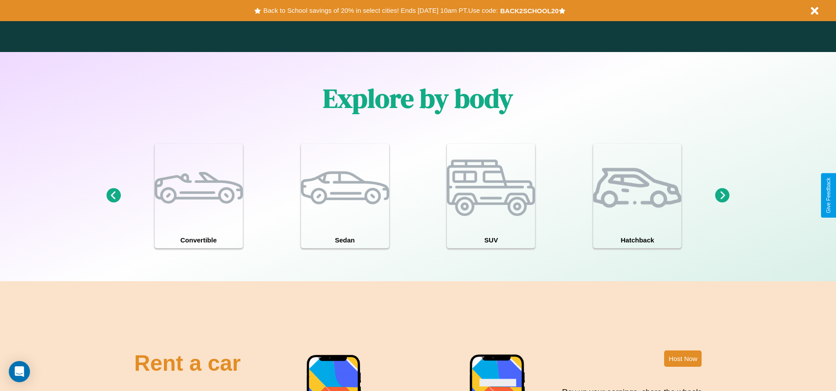
scroll to position [961, 0]
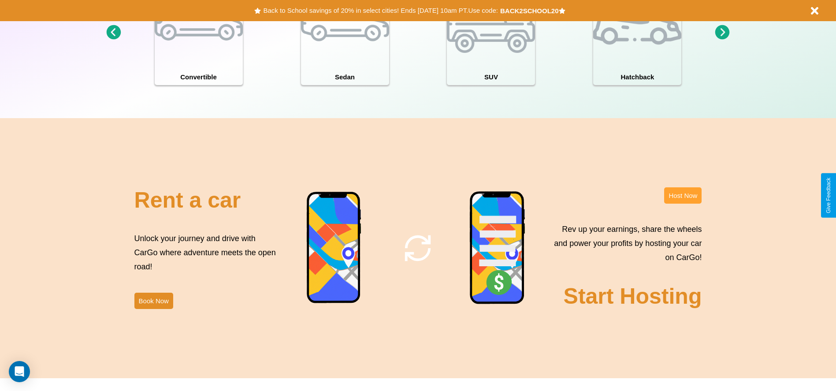
click at [683, 195] on button "Host Now" at bounding box center [682, 195] width 37 height 16
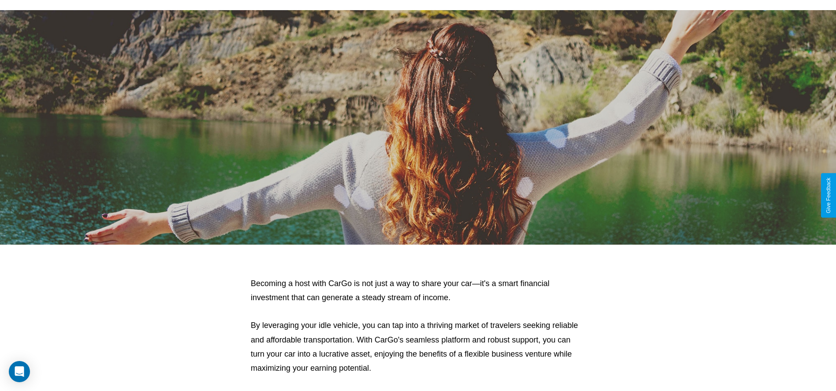
scroll to position [947, 0]
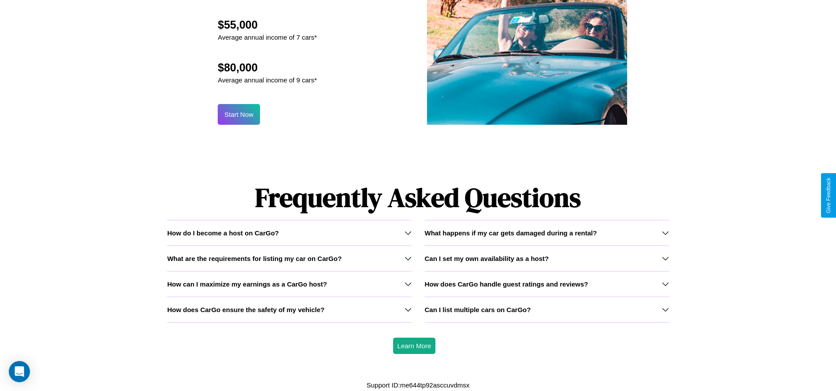
click at [547, 232] on h3 "What happens if my car gets damaged during a rental?" at bounding box center [511, 232] width 172 height 7
click at [547, 309] on div "Can I list multiple cars on CarGo?" at bounding box center [547, 309] width 244 height 7
click at [289, 283] on h3 "How can I maximize my earnings as a CarGo host?" at bounding box center [247, 283] width 160 height 7
click at [408, 284] on icon at bounding box center [408, 283] width 7 height 7
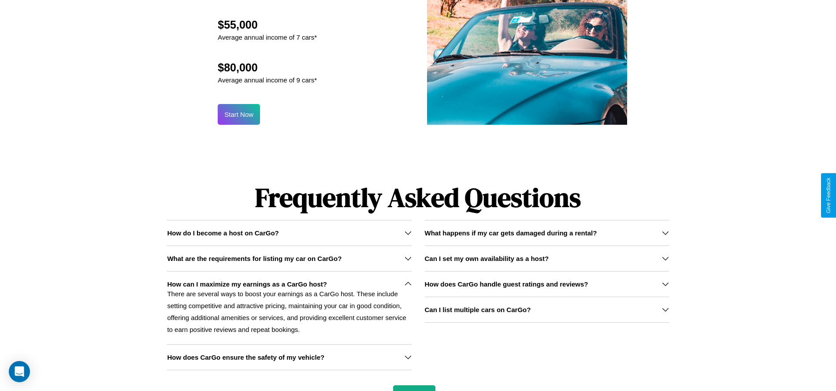
click at [289, 357] on h3 "How does CarGo ensure the safety of my vehicle?" at bounding box center [245, 357] width 157 height 7
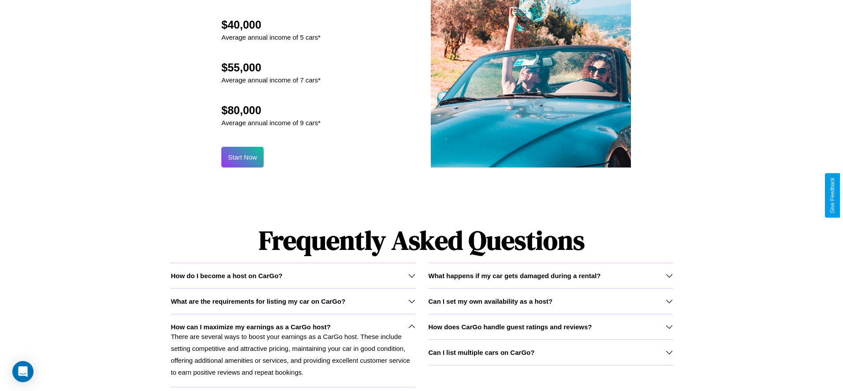
scroll to position [866, 0]
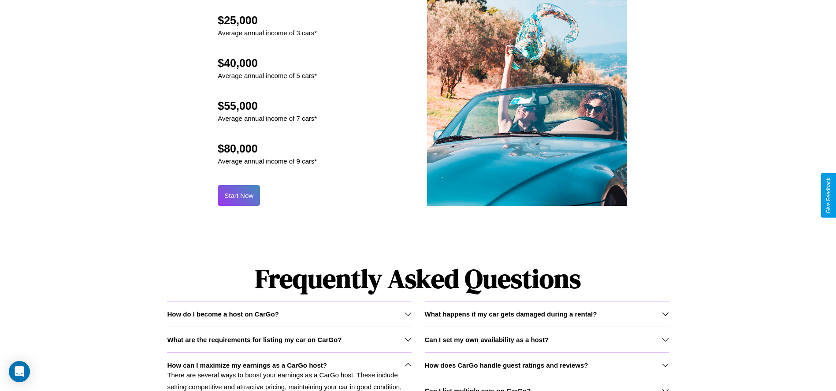
click at [239, 195] on button "Start Now" at bounding box center [239, 195] width 42 height 21
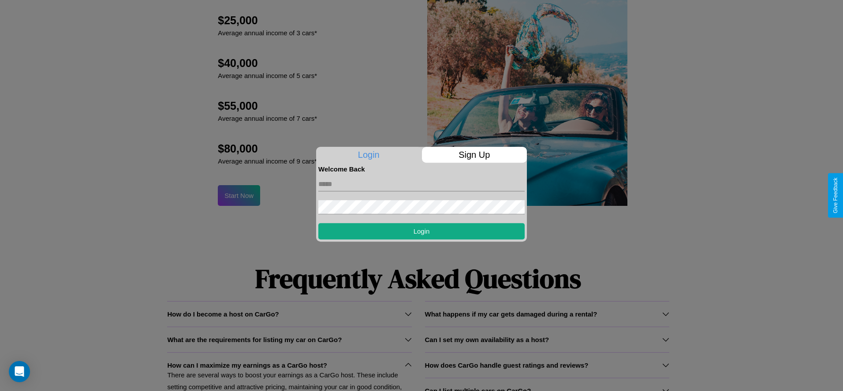
click at [474, 155] on p "Sign Up" at bounding box center [474, 155] width 105 height 16
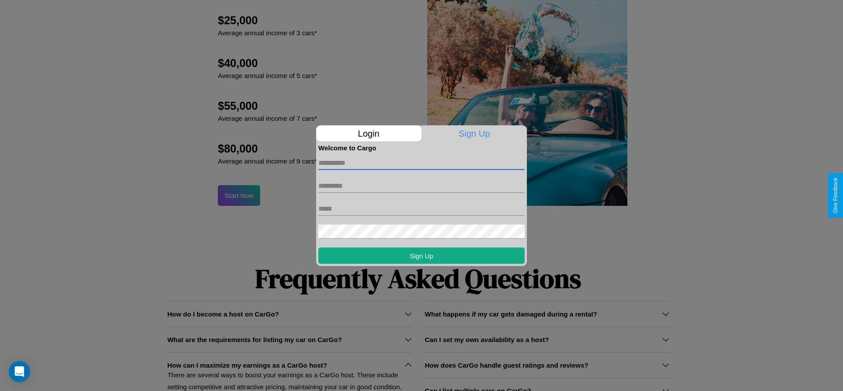
click at [421, 163] on input "text" at bounding box center [421, 163] width 206 height 14
type input "******"
click at [421, 186] on input "text" at bounding box center [421, 186] width 206 height 14
type input "******"
click at [421, 208] on input "text" at bounding box center [421, 208] width 206 height 14
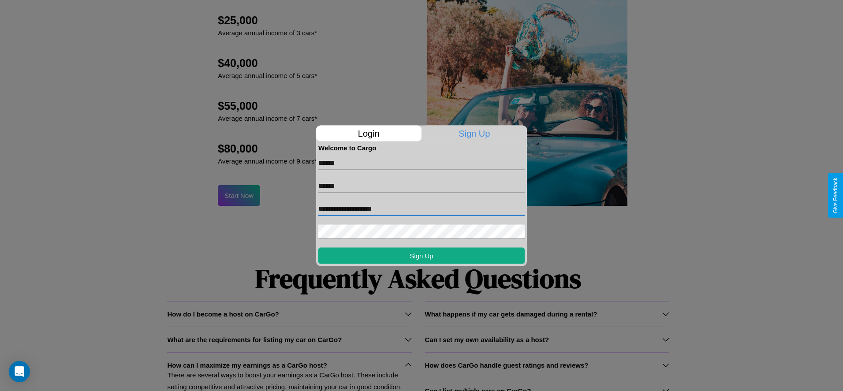
type input "**********"
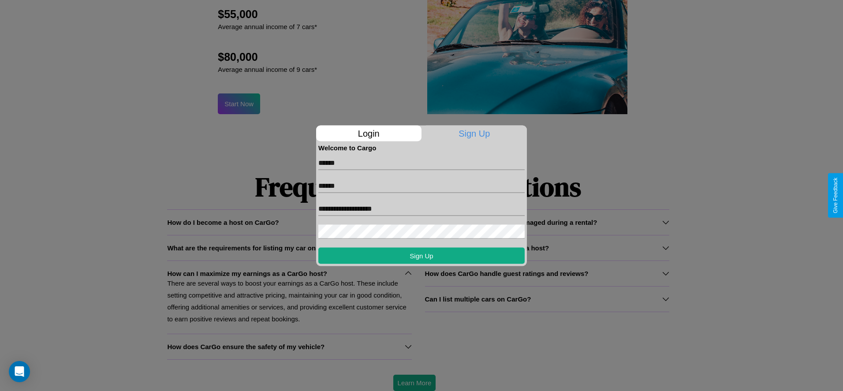
click at [414, 383] on div at bounding box center [421, 195] width 843 height 391
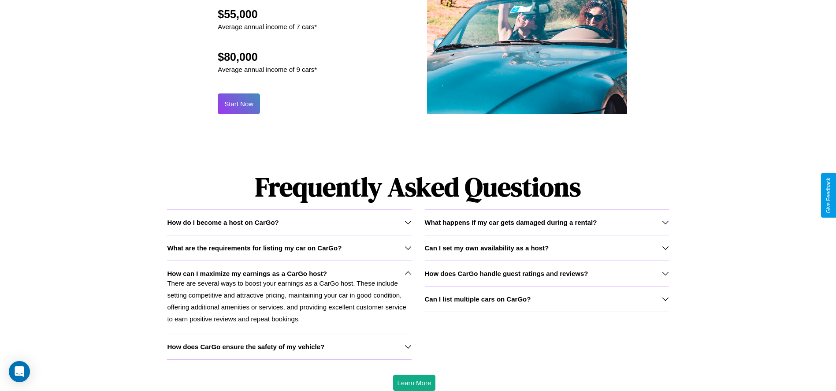
click at [239, 104] on button "Start Now" at bounding box center [239, 103] width 42 height 21
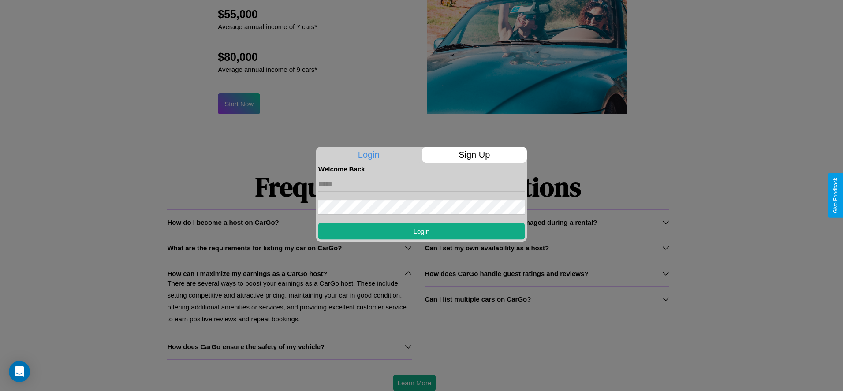
scroll to position [0, 0]
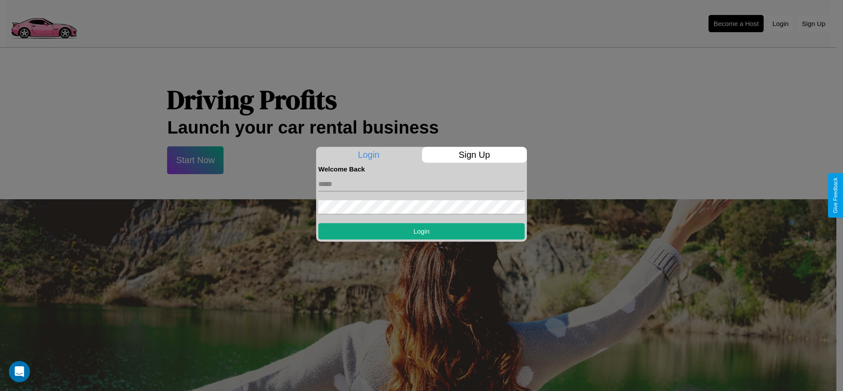
click at [736, 23] on div at bounding box center [421, 195] width 843 height 391
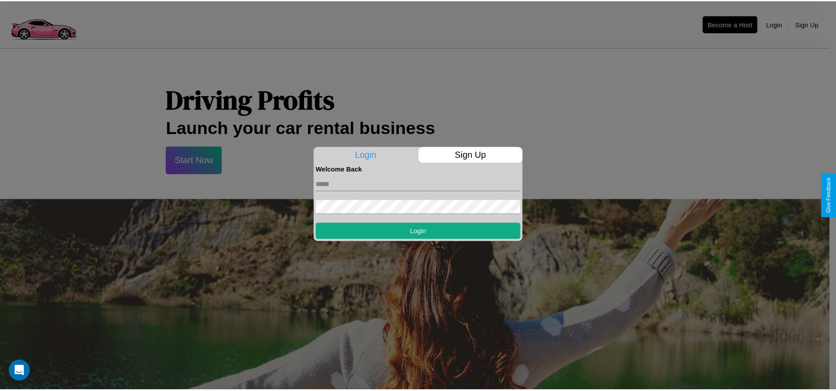
scroll to position [866, 0]
